Goal: Task Accomplishment & Management: Use online tool/utility

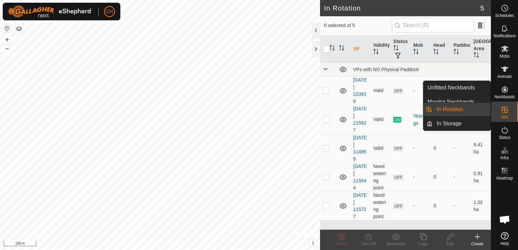
drag, startPoint x: 506, startPoint y: 102, endPoint x: 513, endPoint y: 110, distance: 10.1
click at [513, 110] on div "VPs" at bounding box center [504, 112] width 27 height 20
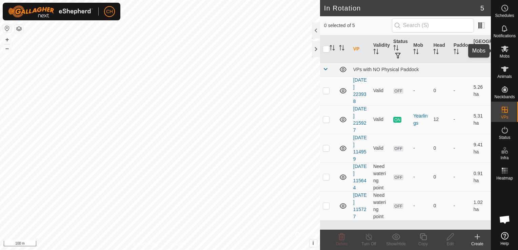
click at [511, 56] on div "Mobs" at bounding box center [504, 51] width 27 height 20
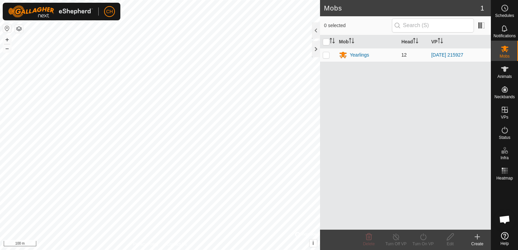
click at [331, 54] on td at bounding box center [328, 55] width 16 height 14
checkbox input "true"
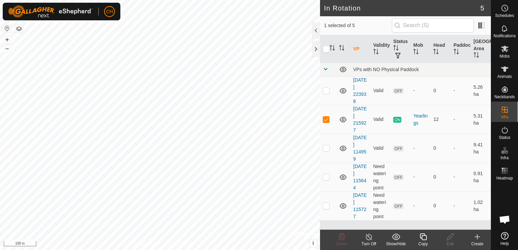
click at [368, 240] on icon at bounding box center [369, 237] width 6 height 7
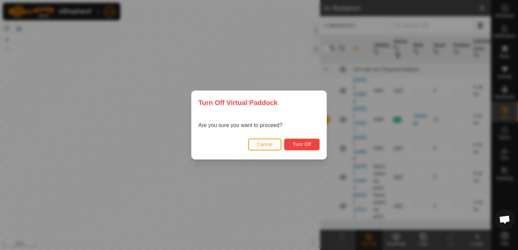
click at [312, 141] on button "Turn Off" at bounding box center [302, 145] width 36 height 12
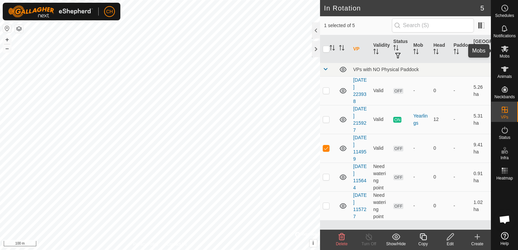
click at [509, 53] on div "Mobs" at bounding box center [504, 51] width 27 height 20
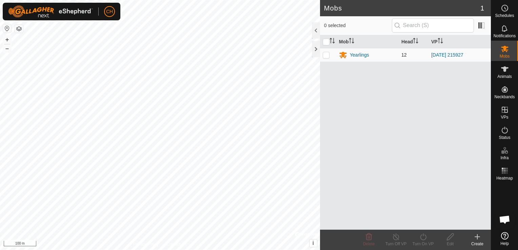
click at [332, 54] on td at bounding box center [328, 55] width 16 height 14
checkbox input "true"
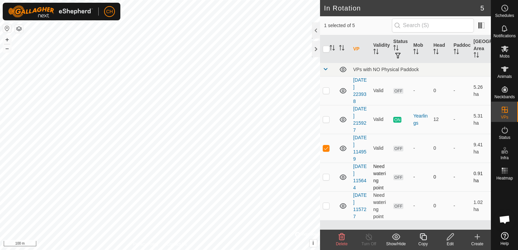
checkbox input "true"
checkbox input "false"
click at [369, 235] on icon at bounding box center [369, 237] width 8 height 8
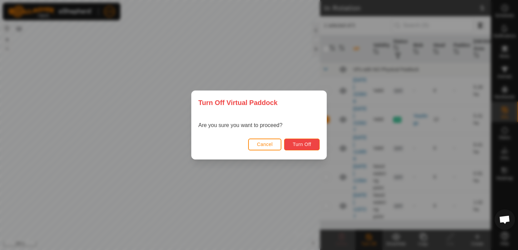
click at [304, 148] on button "Turn Off" at bounding box center [302, 145] width 36 height 12
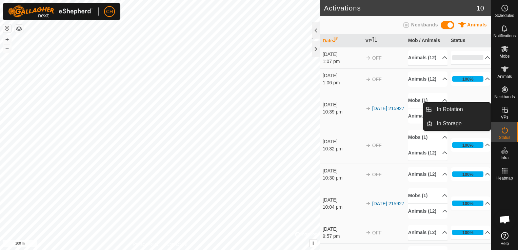
click at [501, 109] on icon at bounding box center [505, 110] width 8 height 8
click at [504, 111] on icon at bounding box center [505, 110] width 6 height 6
click at [454, 122] on link "In Storage" at bounding box center [462, 124] width 58 height 14
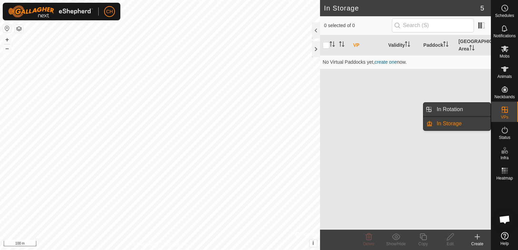
click at [446, 108] on link "In Rotation" at bounding box center [462, 110] width 58 height 14
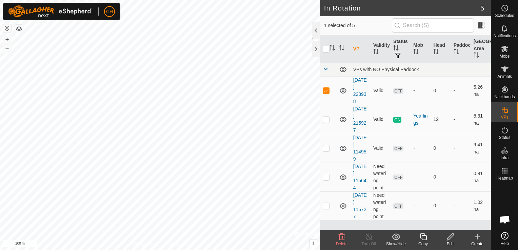
checkbox input "false"
checkbox input "true"
click at [373, 239] on icon at bounding box center [369, 237] width 8 height 8
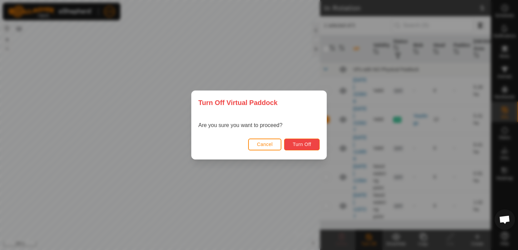
click at [293, 146] on span "Turn Off" at bounding box center [302, 144] width 19 height 5
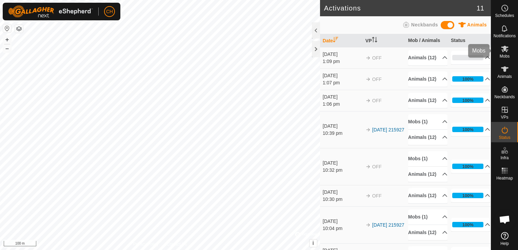
drag, startPoint x: 506, startPoint y: 55, endPoint x: 503, endPoint y: 60, distance: 5.5
click at [506, 55] on span "Mobs" at bounding box center [505, 56] width 10 height 4
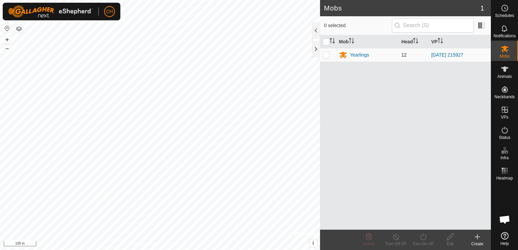
click at [328, 54] on p-checkbox at bounding box center [326, 54] width 7 height 5
checkbox input "true"
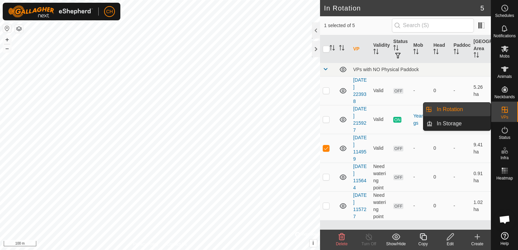
click at [505, 108] on icon at bounding box center [505, 110] width 8 height 8
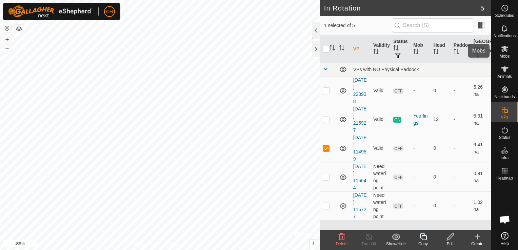
click at [507, 52] on icon at bounding box center [505, 49] width 8 height 8
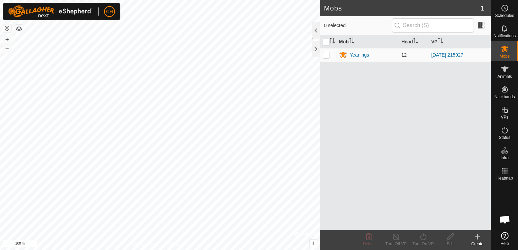
click at [327, 53] on p-checkbox at bounding box center [326, 54] width 7 height 5
checkbox input "true"
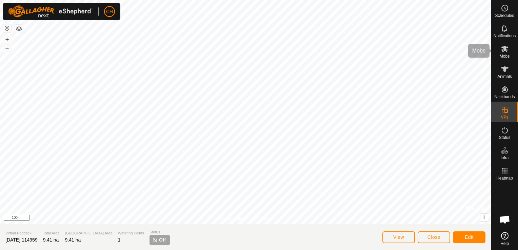
click at [510, 51] on es-mob-svg-icon at bounding box center [505, 48] width 12 height 11
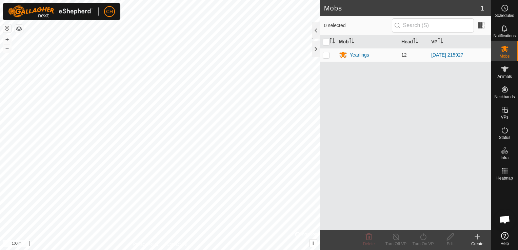
click at [329, 54] on p-checkbox at bounding box center [326, 54] width 7 height 5
checkbox input "true"
click at [401, 240] on turn-off-svg-icon at bounding box center [395, 237] width 27 height 8
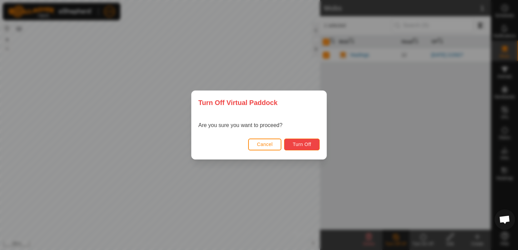
click at [305, 142] on span "Turn Off" at bounding box center [302, 144] width 19 height 5
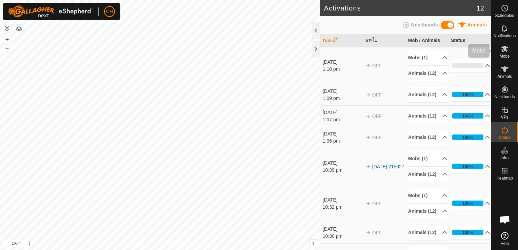
click at [507, 49] on icon at bounding box center [505, 49] width 8 height 8
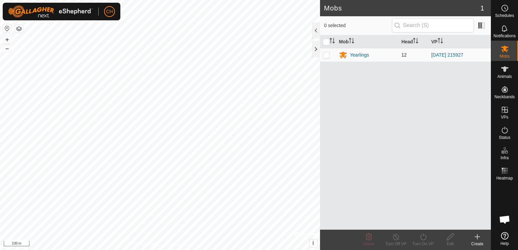
click at [328, 53] on p-checkbox at bounding box center [326, 54] width 7 height 5
checkbox input "true"
click at [428, 239] on turn-on-svg-icon at bounding box center [423, 237] width 27 height 8
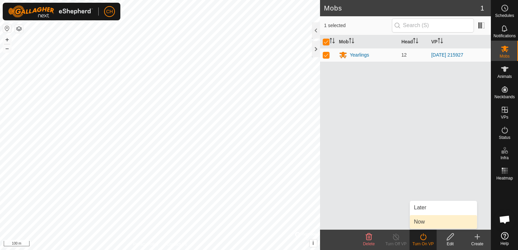
click at [426, 222] on link "Now" at bounding box center [443, 222] width 67 height 14
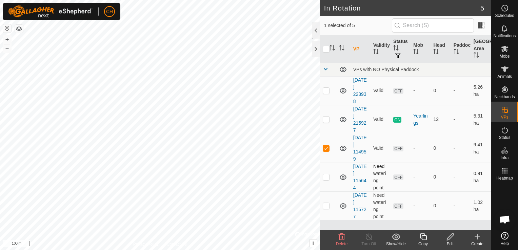
checkbox input "false"
click at [503, 54] on span "Mobs" at bounding box center [505, 56] width 10 height 4
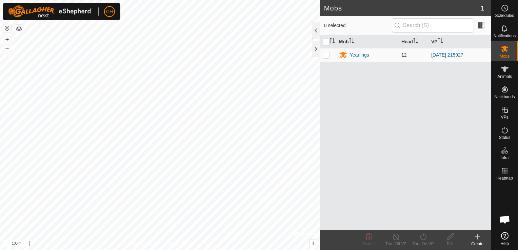
click at [327, 52] on p-checkbox at bounding box center [326, 54] width 7 height 5
checkbox input "true"
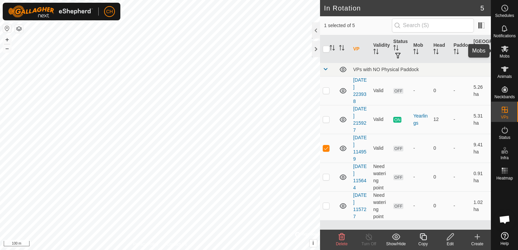
click at [509, 53] on es-mob-svg-icon at bounding box center [505, 48] width 12 height 11
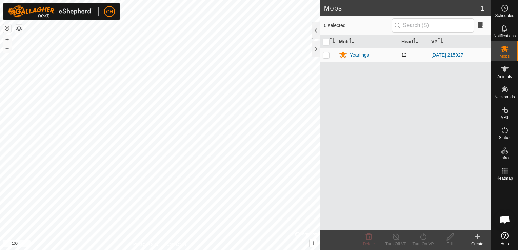
click at [327, 54] on p-checkbox at bounding box center [326, 54] width 7 height 5
checkbox input "true"
drag, startPoint x: 424, startPoint y: 239, endPoint x: 424, endPoint y: 234, distance: 5.4
click at [424, 237] on icon at bounding box center [423, 237] width 8 height 8
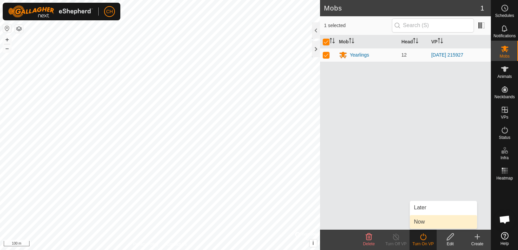
click at [427, 222] on link "Now" at bounding box center [443, 222] width 67 height 14
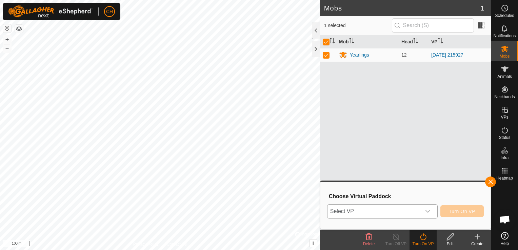
click at [430, 210] on icon "dropdown trigger" at bounding box center [427, 211] width 5 height 5
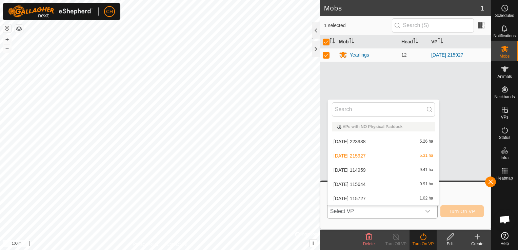
click at [367, 167] on li "[DATE] 114959 9.41 ha" at bounding box center [383, 170] width 111 height 14
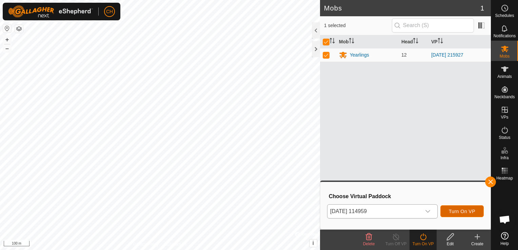
click at [458, 210] on span "Turn On VP" at bounding box center [462, 211] width 26 height 5
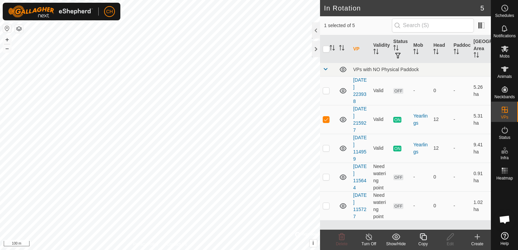
click at [369, 235] on icon at bounding box center [369, 237] width 6 height 7
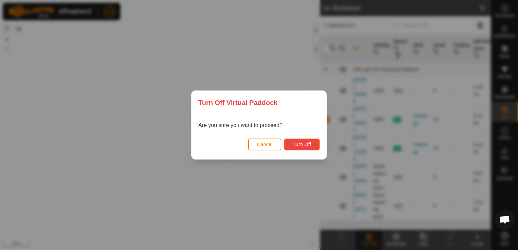
click at [309, 140] on button "Turn Off" at bounding box center [302, 145] width 36 height 12
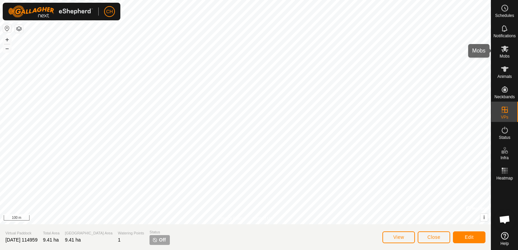
click at [507, 56] on span "Mobs" at bounding box center [505, 56] width 10 height 4
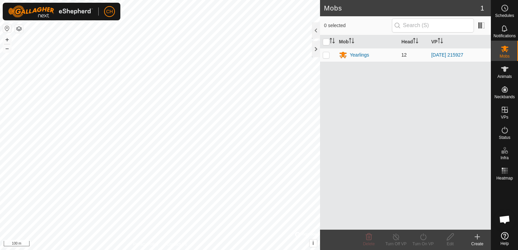
click at [327, 55] on p-checkbox at bounding box center [326, 54] width 7 height 5
checkbox input "true"
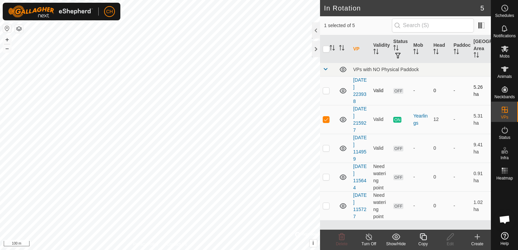
checkbox input "true"
checkbox input "false"
checkbox input "true"
click at [500, 52] on es-mob-svg-icon at bounding box center [505, 48] width 12 height 11
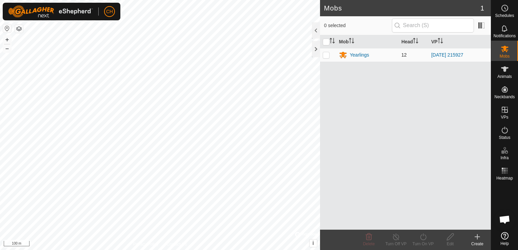
click at [326, 54] on p-checkbox at bounding box center [326, 54] width 7 height 5
checkbox input "true"
click at [420, 242] on div "Turn On VP" at bounding box center [423, 244] width 27 height 6
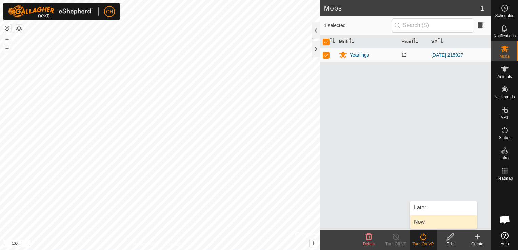
click at [427, 222] on link "Now" at bounding box center [443, 222] width 67 height 14
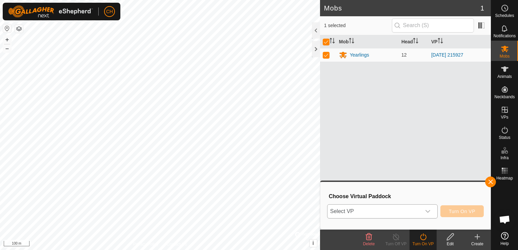
click at [407, 213] on span "Select VP" at bounding box center [374, 212] width 94 height 14
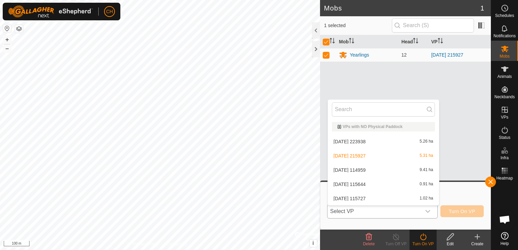
click at [372, 172] on li "[DATE] 114959 9.41 ha" at bounding box center [383, 170] width 111 height 14
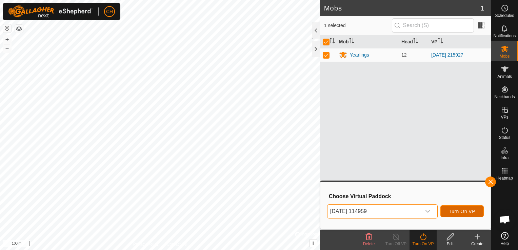
click at [463, 209] on span "Turn On VP" at bounding box center [462, 211] width 26 height 5
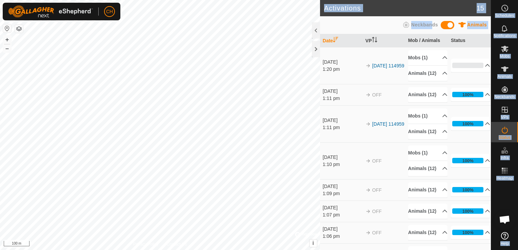
drag, startPoint x: 519, startPoint y: 28, endPoint x: 446, endPoint y: 29, distance: 73.2
click at [518, 28] on html "CH Schedules Notifications Mobs Animals Neckbands VPs Status Infra Heatmap Help…" at bounding box center [259, 125] width 518 height 250
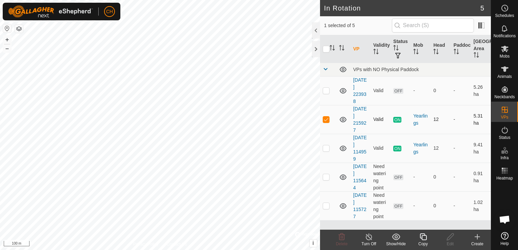
click at [395, 118] on span "ON" at bounding box center [397, 120] width 8 height 6
click at [368, 241] on div "Turn Off" at bounding box center [368, 244] width 27 height 6
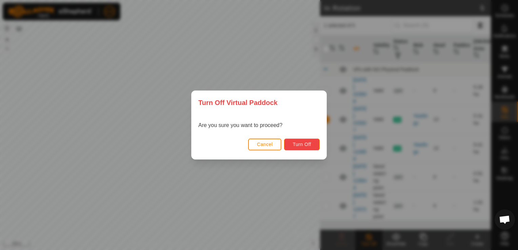
click at [310, 141] on button "Turn Off" at bounding box center [302, 145] width 36 height 12
